Goal: Transaction & Acquisition: Purchase product/service

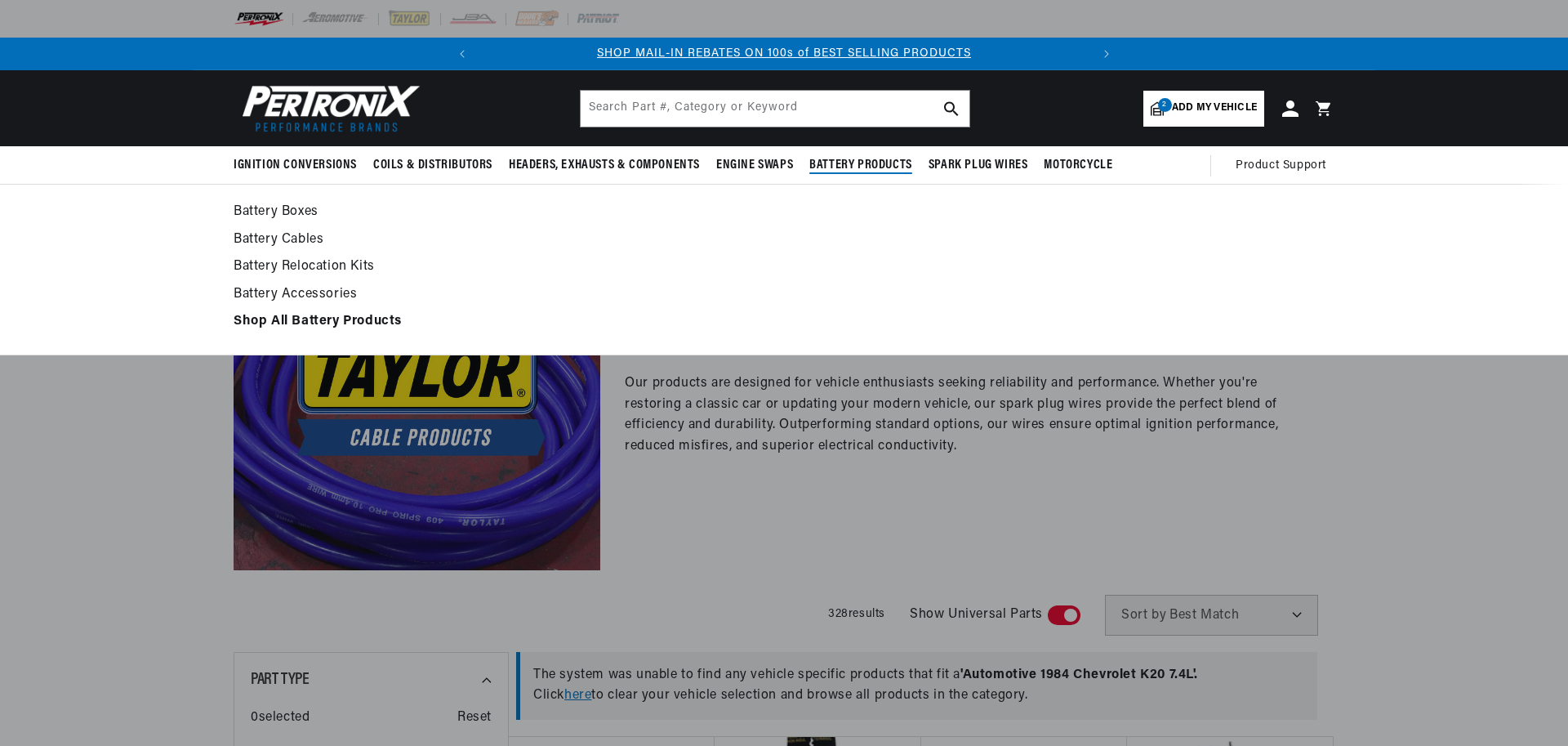
click at [852, 162] on span "Battery Products" at bounding box center [861, 165] width 103 height 17
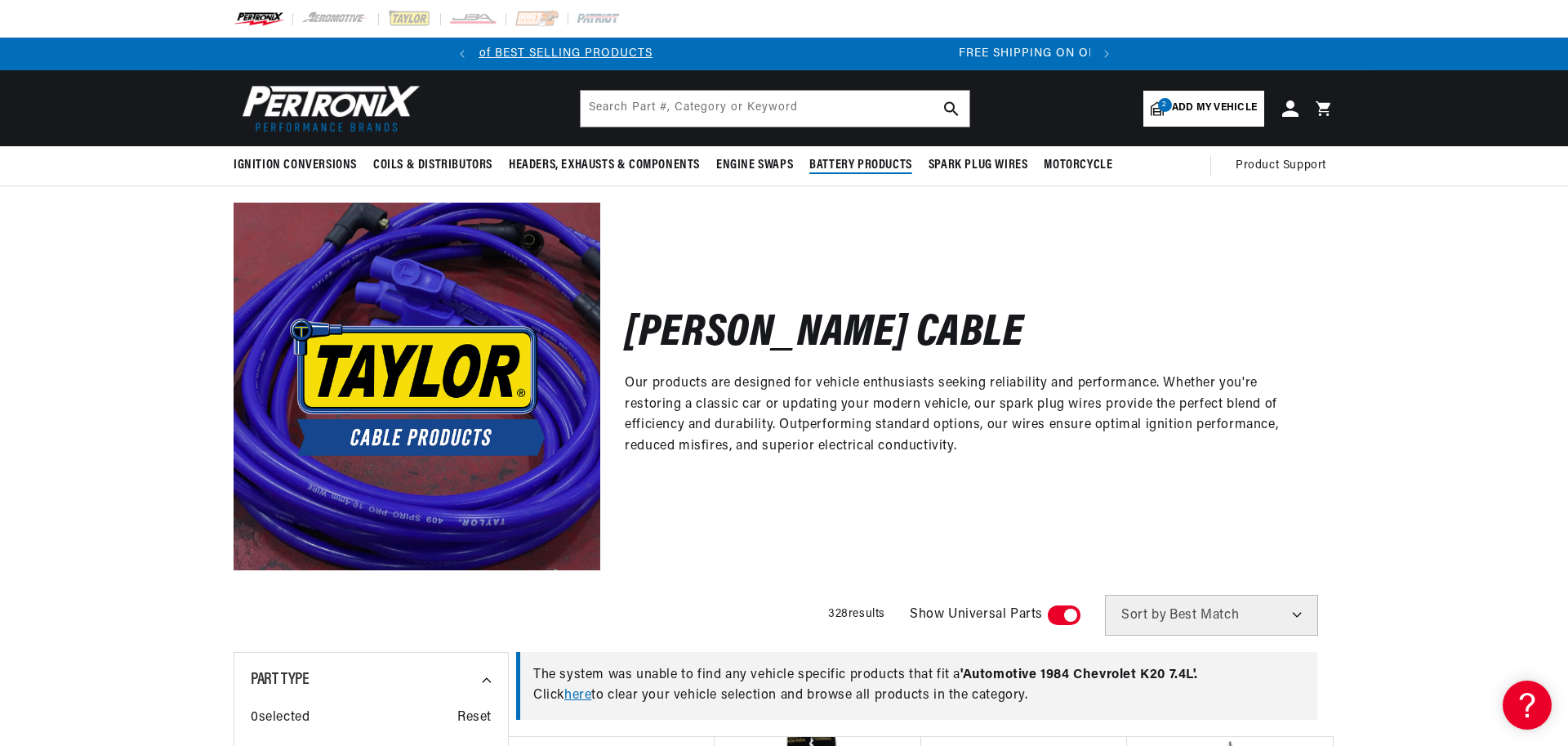
scroll to position [0, 612]
click at [844, 164] on span "Battery Products" at bounding box center [861, 165] width 103 height 17
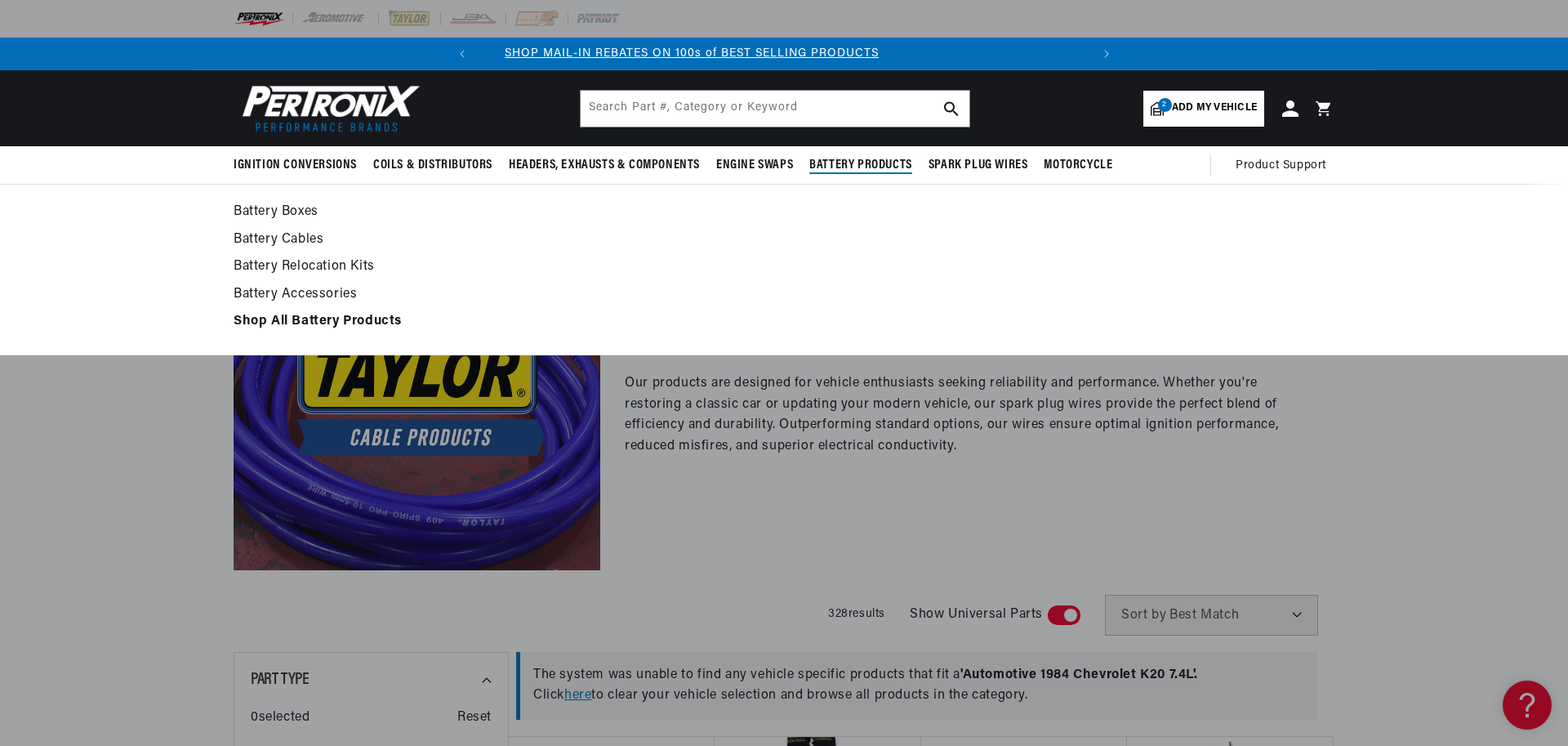
scroll to position [0, 0]
click at [352, 320] on strong "Shop All Battery Products" at bounding box center [317, 321] width 169 height 13
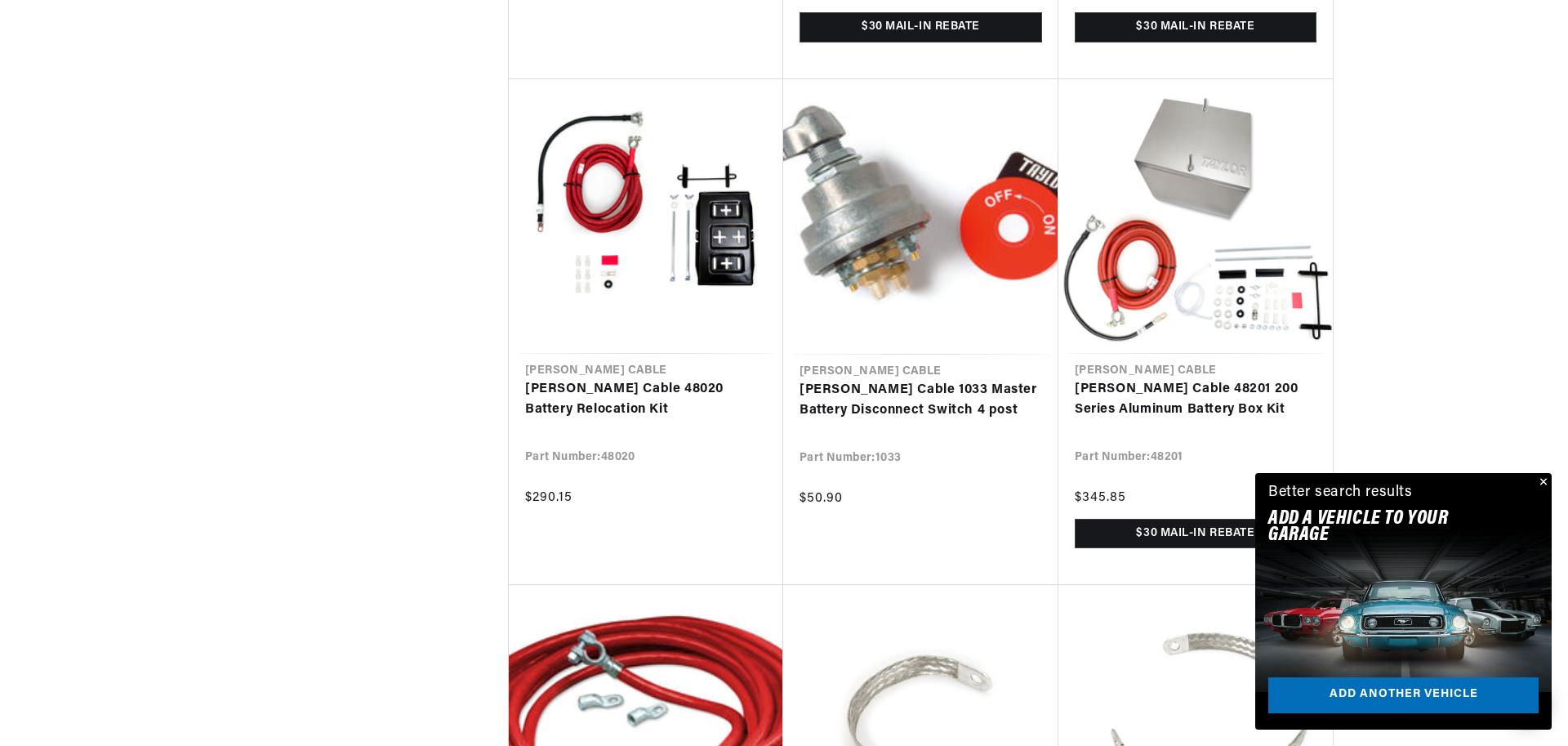
scroll to position [1667, 0]
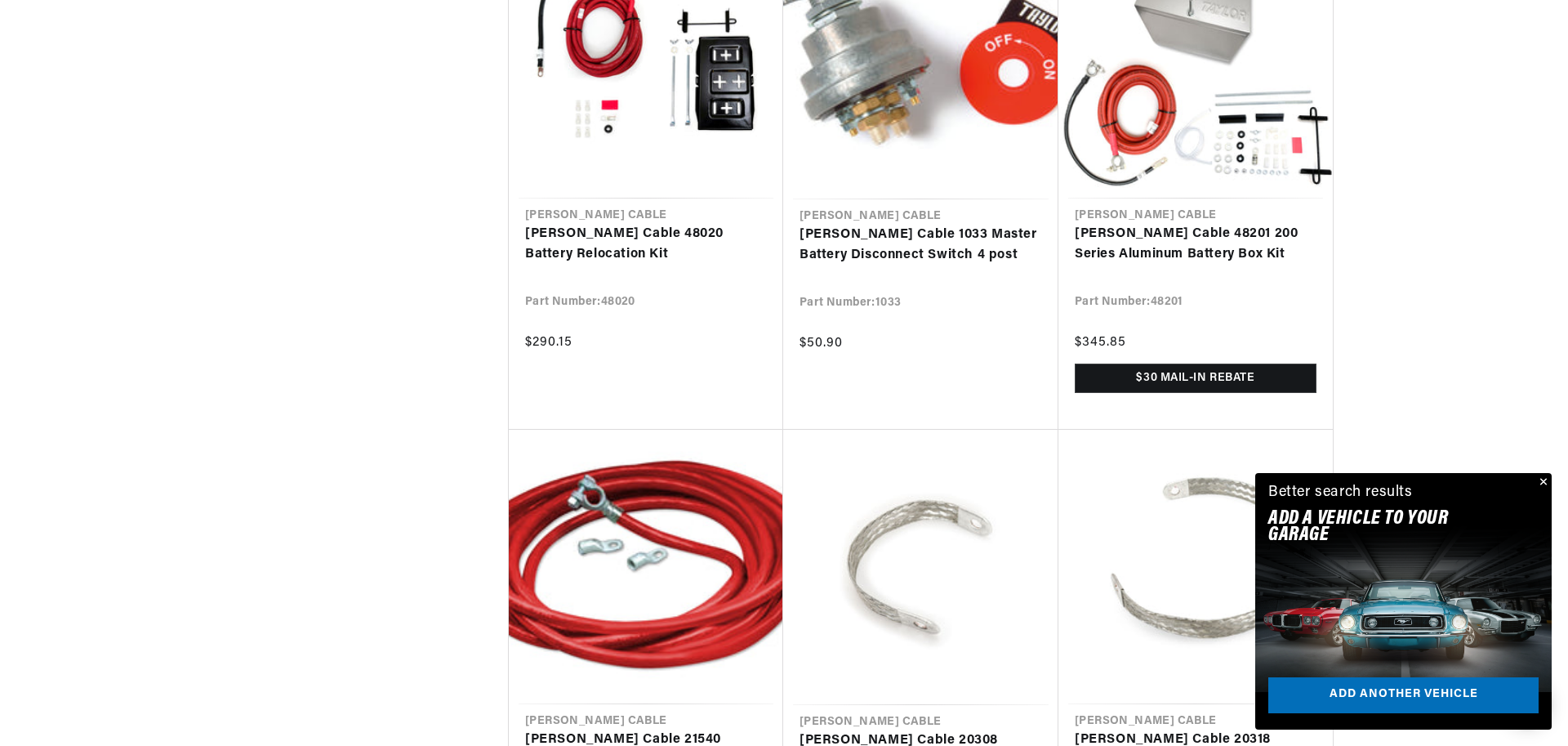
click at [1542, 479] on button "Close" at bounding box center [1541, 483] width 19 height 19
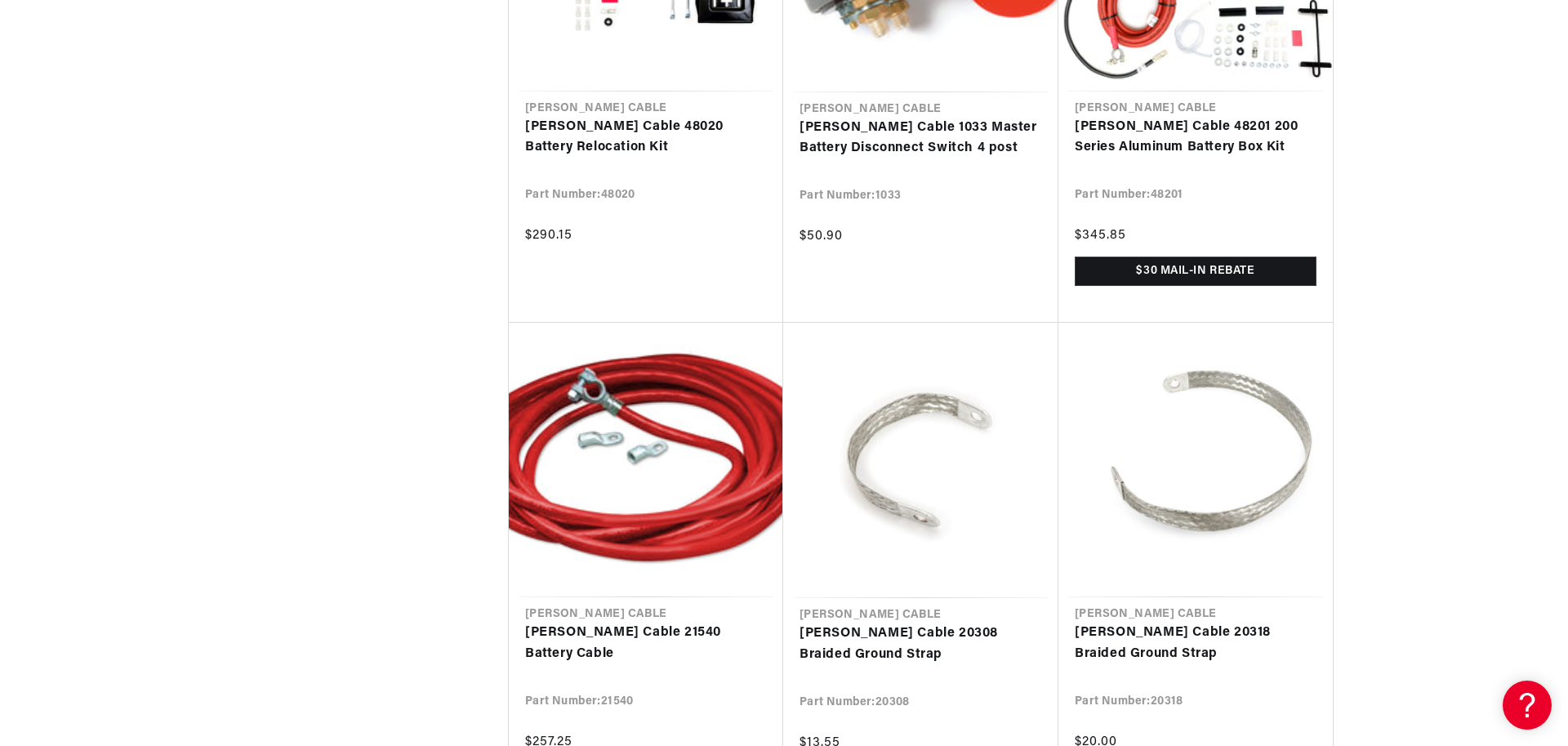
scroll to position [0, 82]
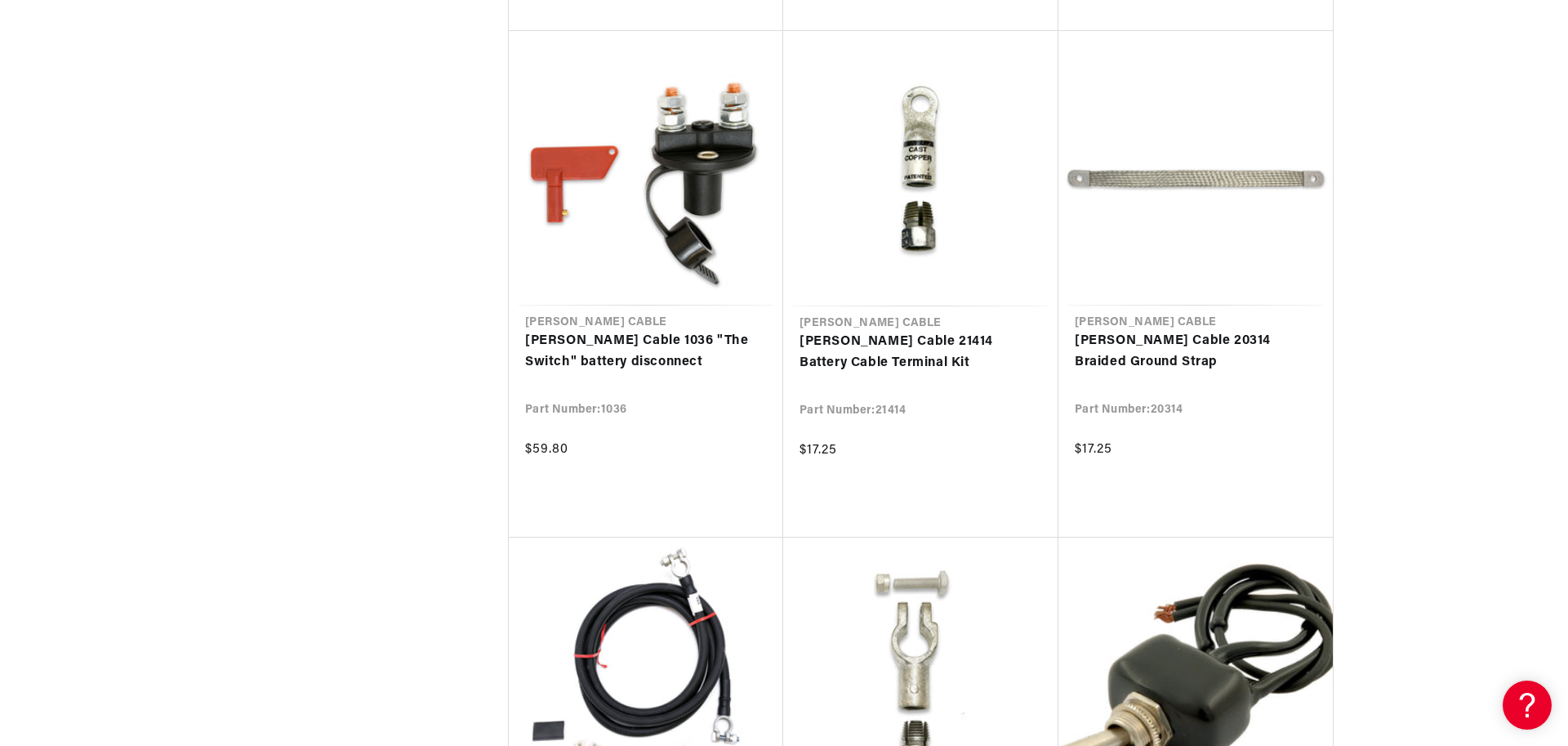
scroll to position [3822, 0]
